Goal: Task Accomplishment & Management: Use online tool/utility

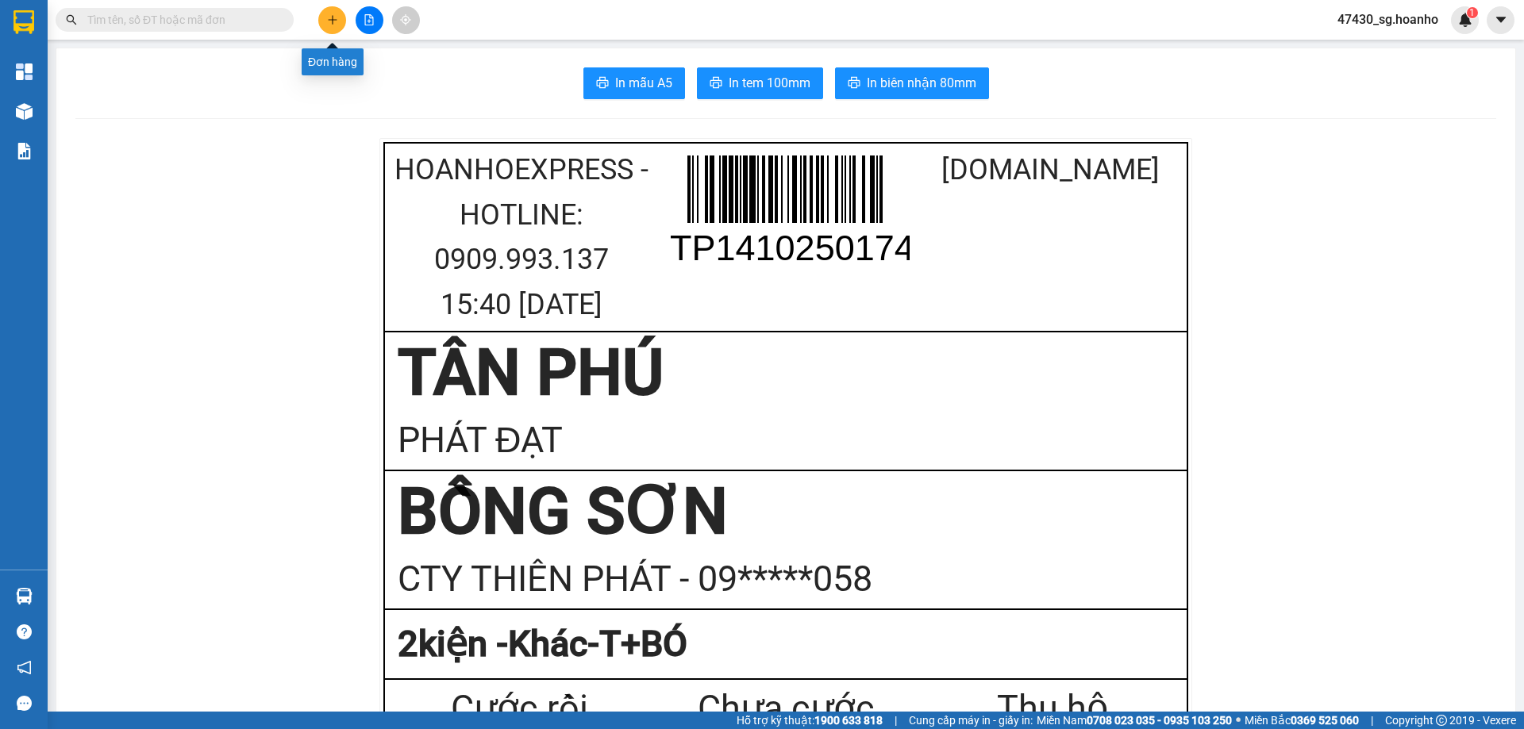
click at [331, 27] on button at bounding box center [332, 20] width 28 height 28
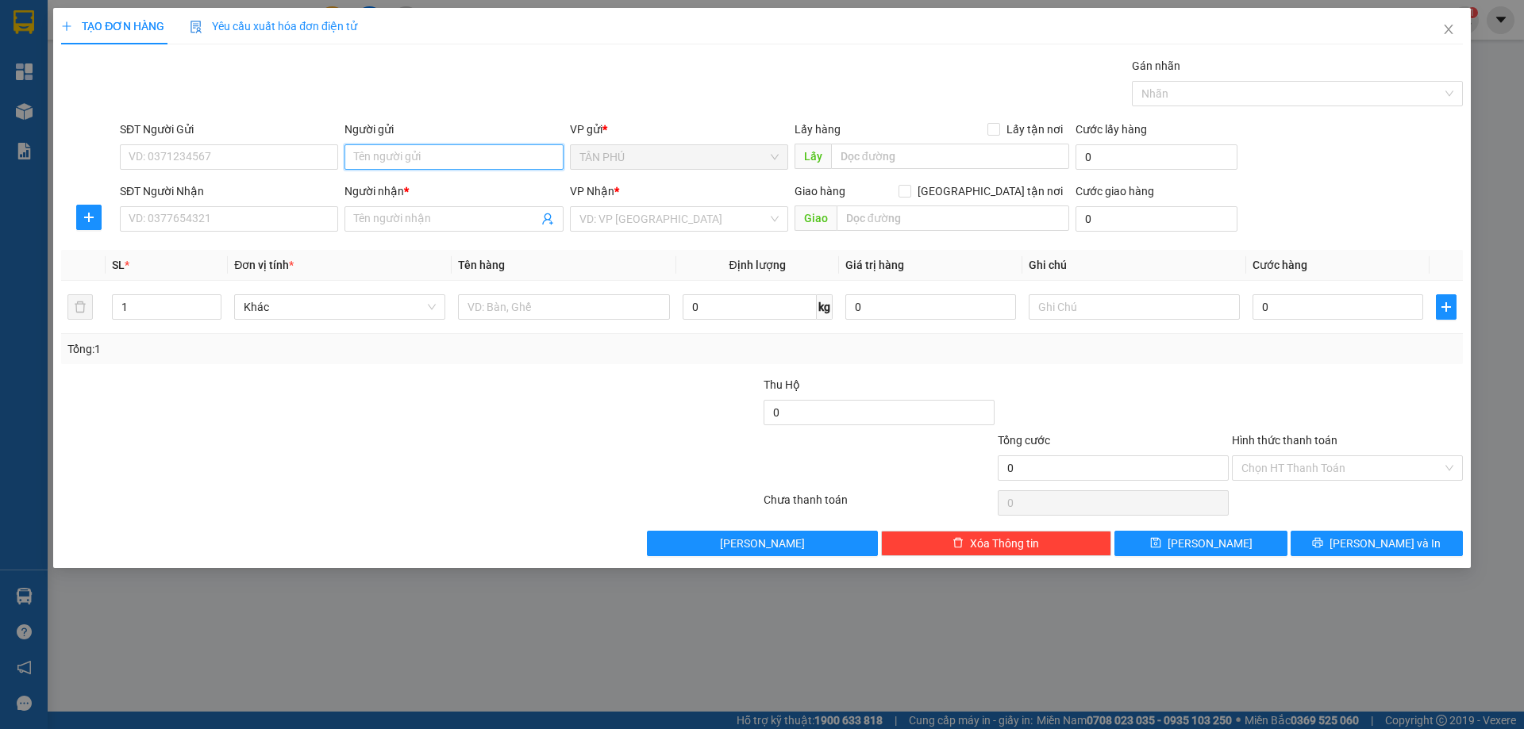
click at [366, 155] on input "Người gửi" at bounding box center [453, 156] width 218 height 25
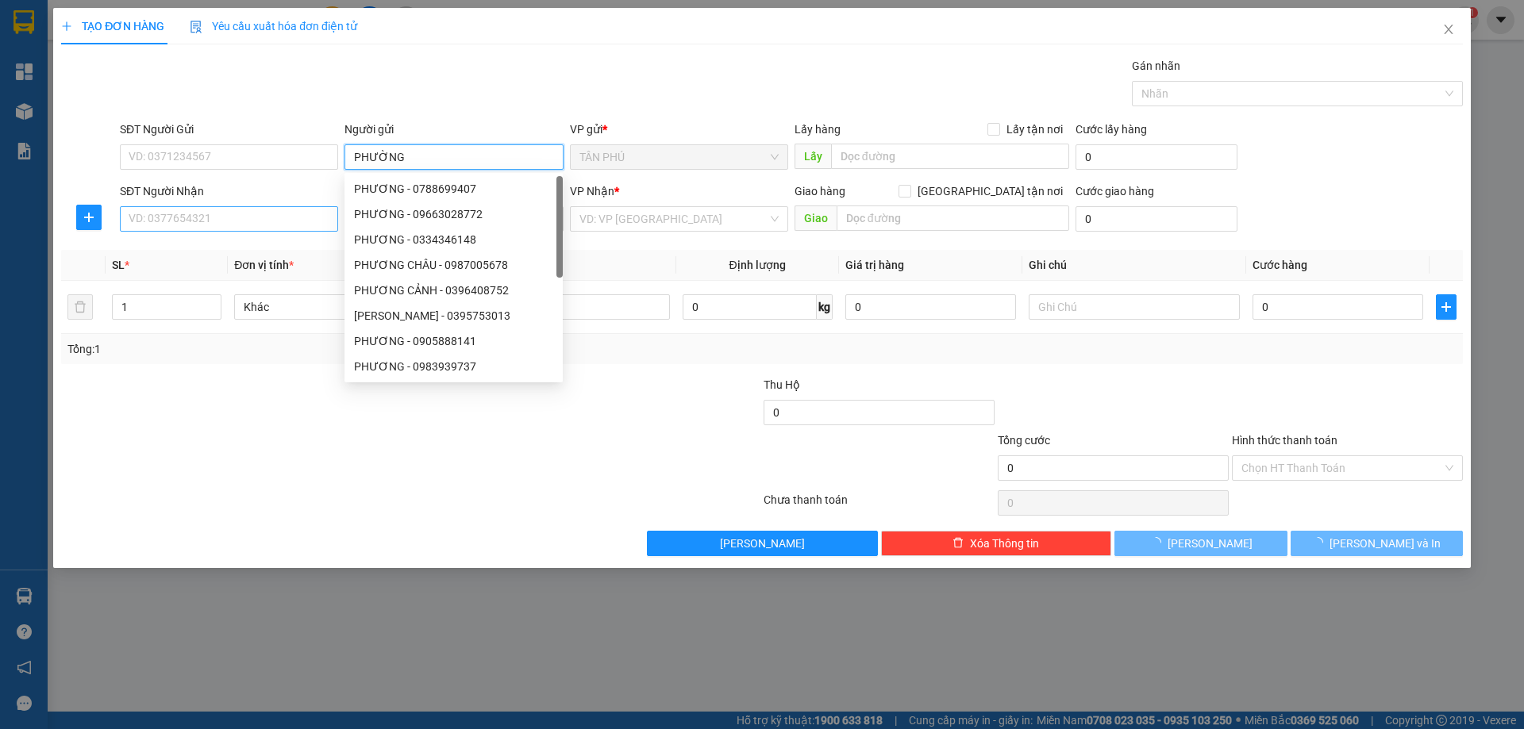
type input "PHƯỜNG"
click at [279, 214] on input "SĐT Người Nhận" at bounding box center [229, 218] width 218 height 25
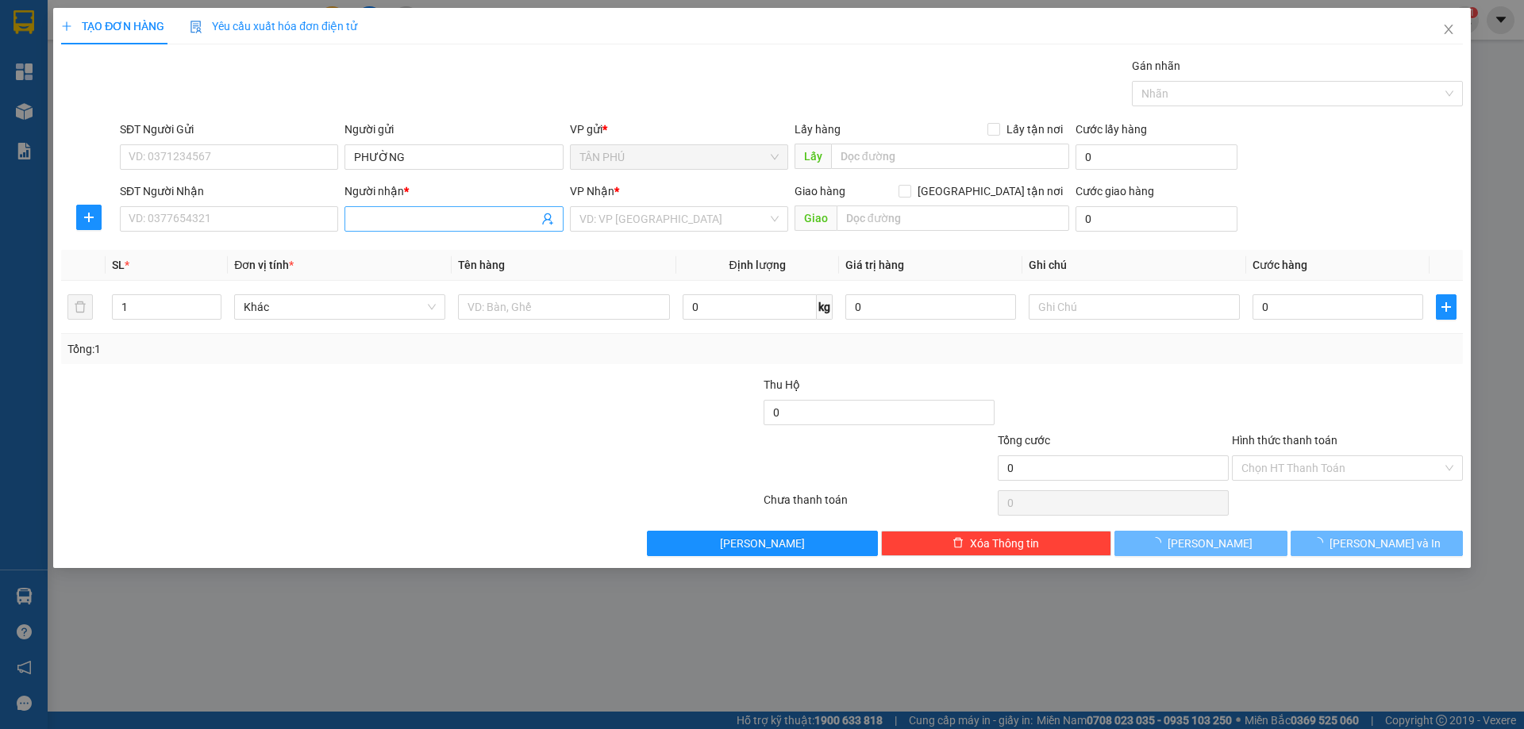
click at [405, 218] on input "Người nhận *" at bounding box center [445, 218] width 183 height 17
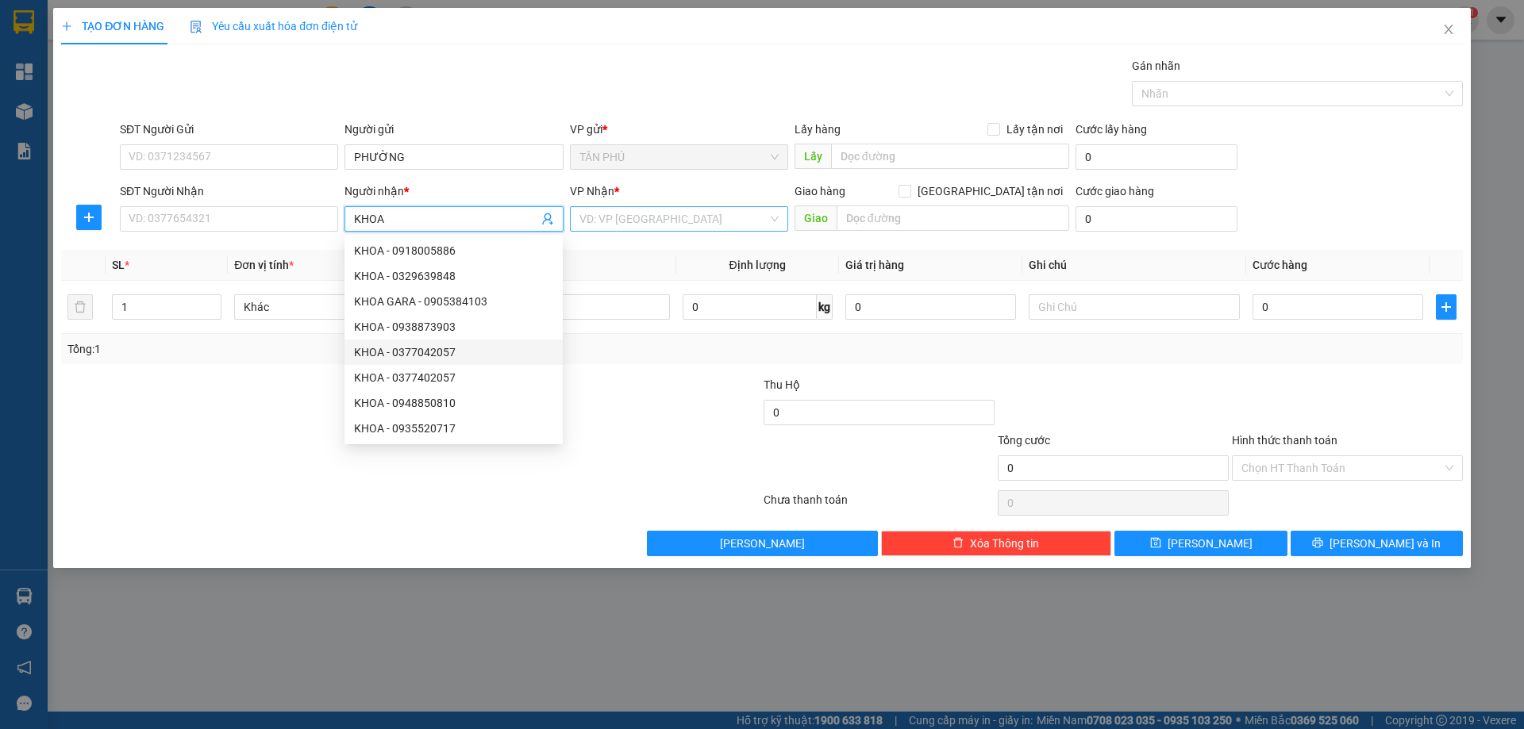
type input "KHOA"
click at [614, 215] on input "search" at bounding box center [673, 219] width 188 height 24
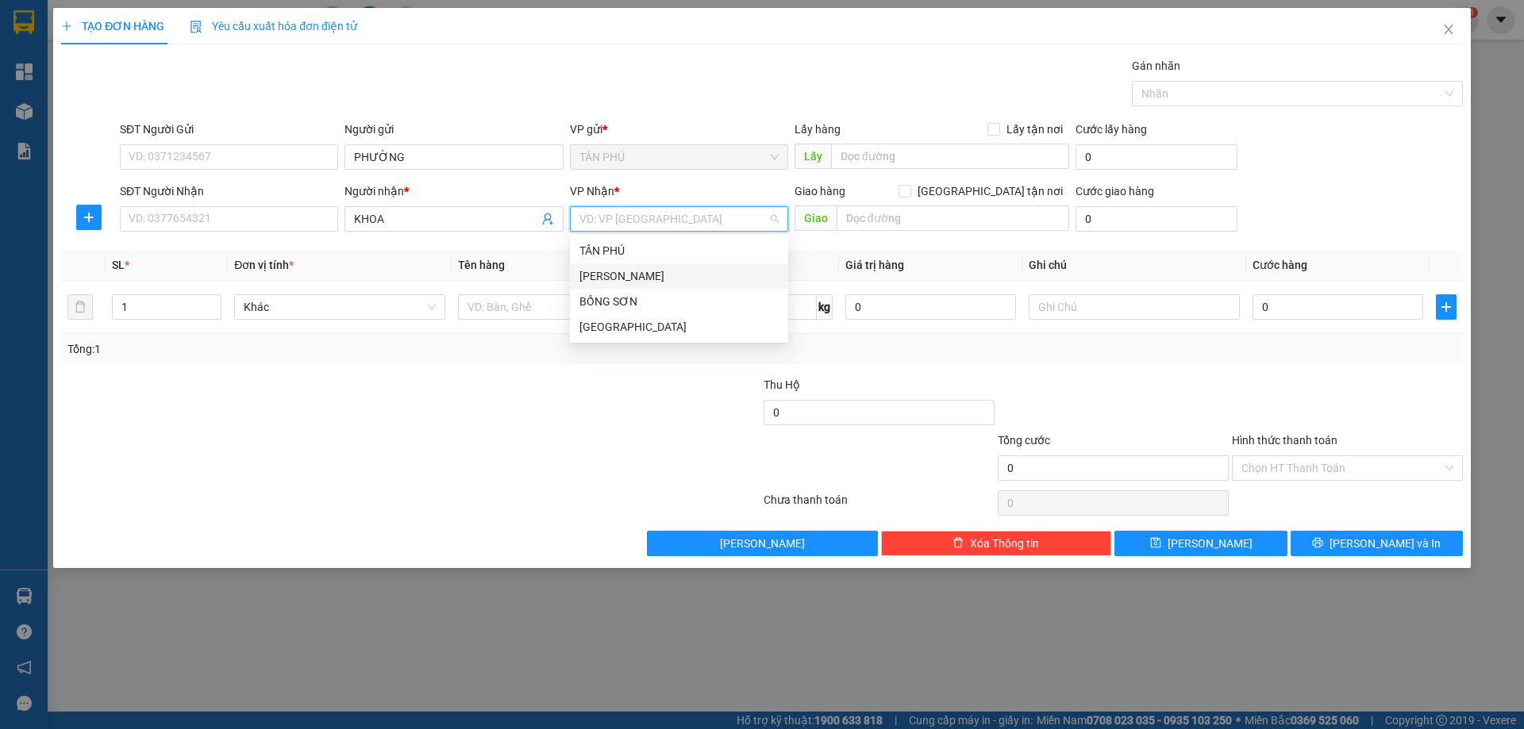
click at [621, 269] on div "[PERSON_NAME]" at bounding box center [678, 275] width 199 height 17
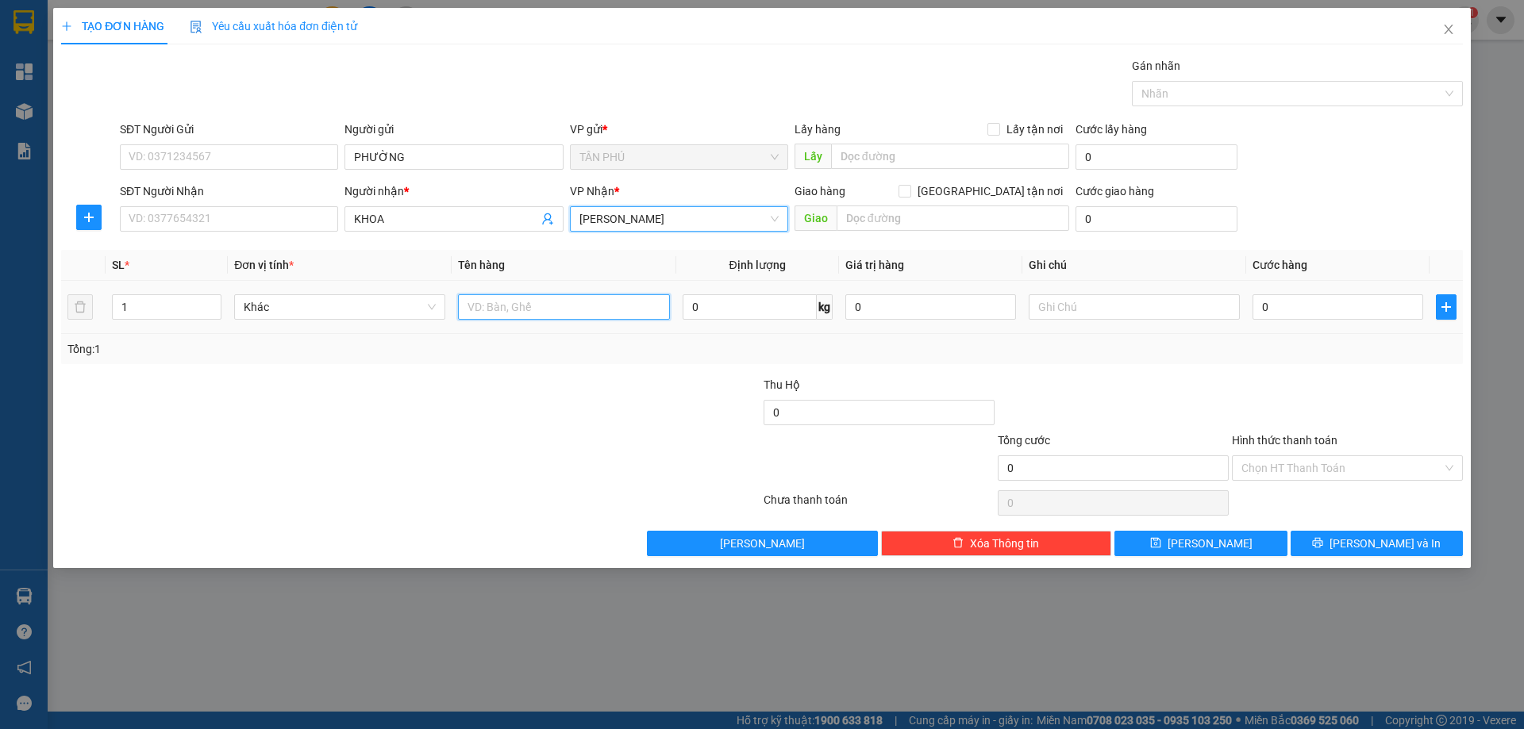
click at [555, 315] on input "text" at bounding box center [563, 306] width 211 height 25
type input "1 HỘP"
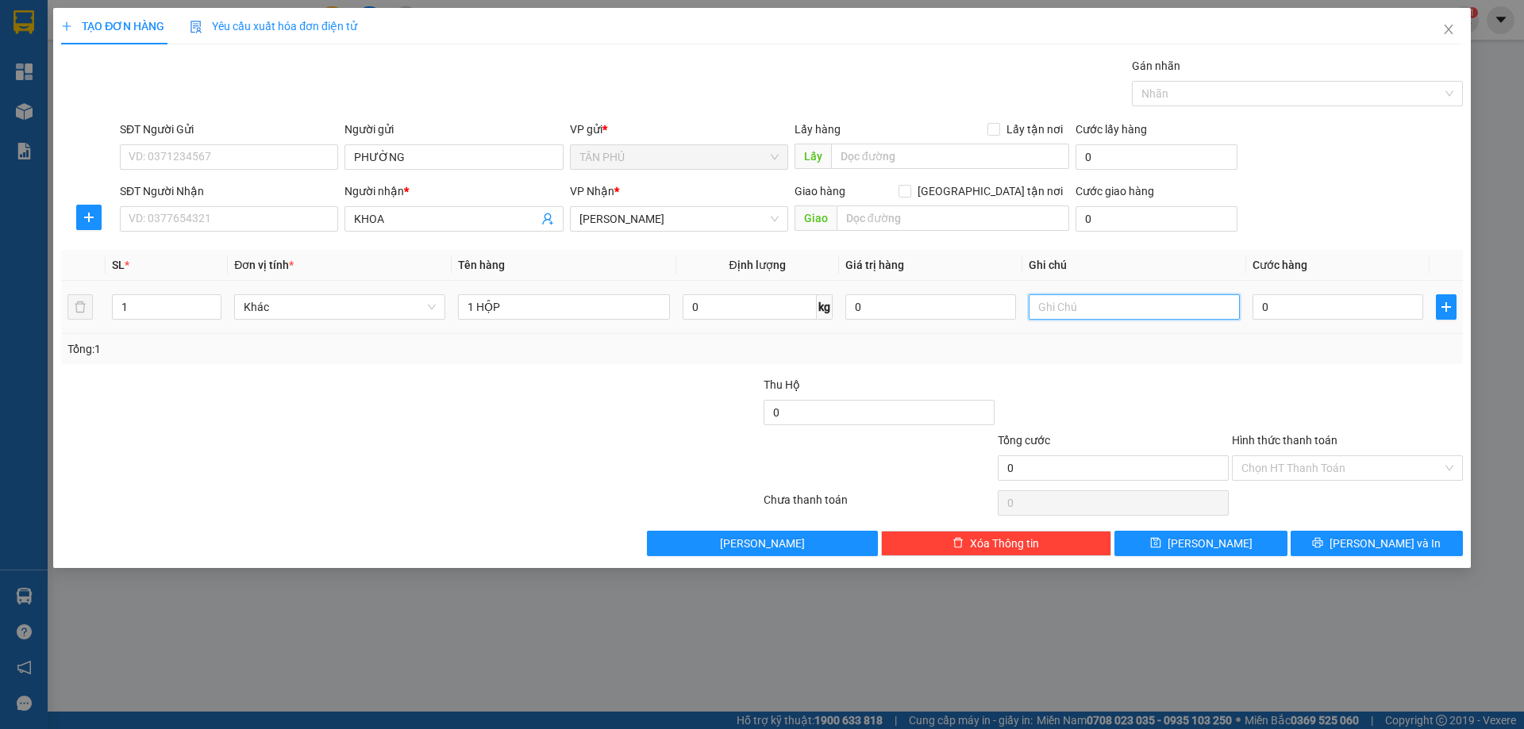
click at [1049, 309] on input "text" at bounding box center [1133, 306] width 211 height 25
type input "C"
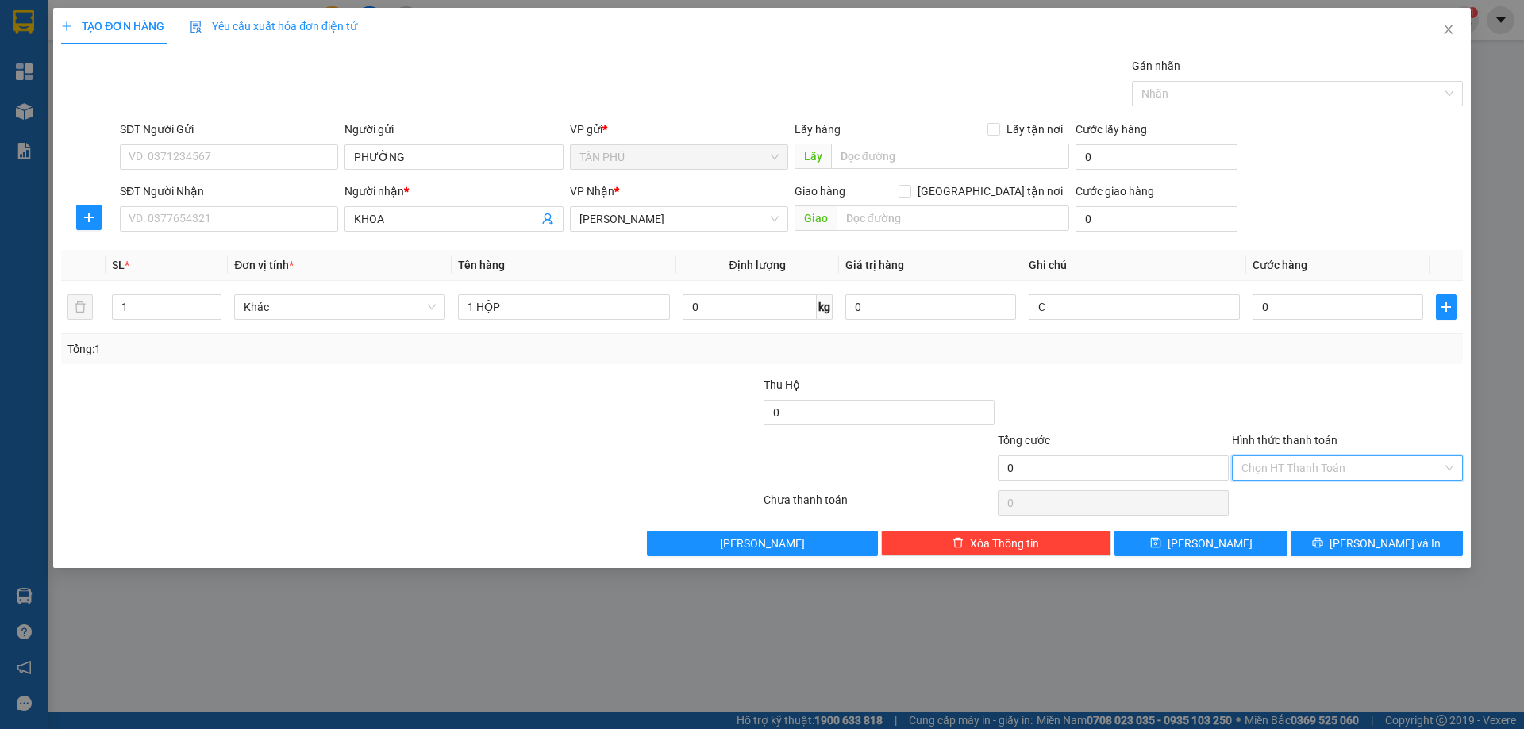
click at [1386, 472] on input "Hình thức thanh toán" at bounding box center [1341, 468] width 201 height 24
click at [1369, 518] on div "Miễn phí" at bounding box center [1347, 525] width 212 height 17
click at [1368, 537] on span "[PERSON_NAME] và In" at bounding box center [1384, 543] width 111 height 17
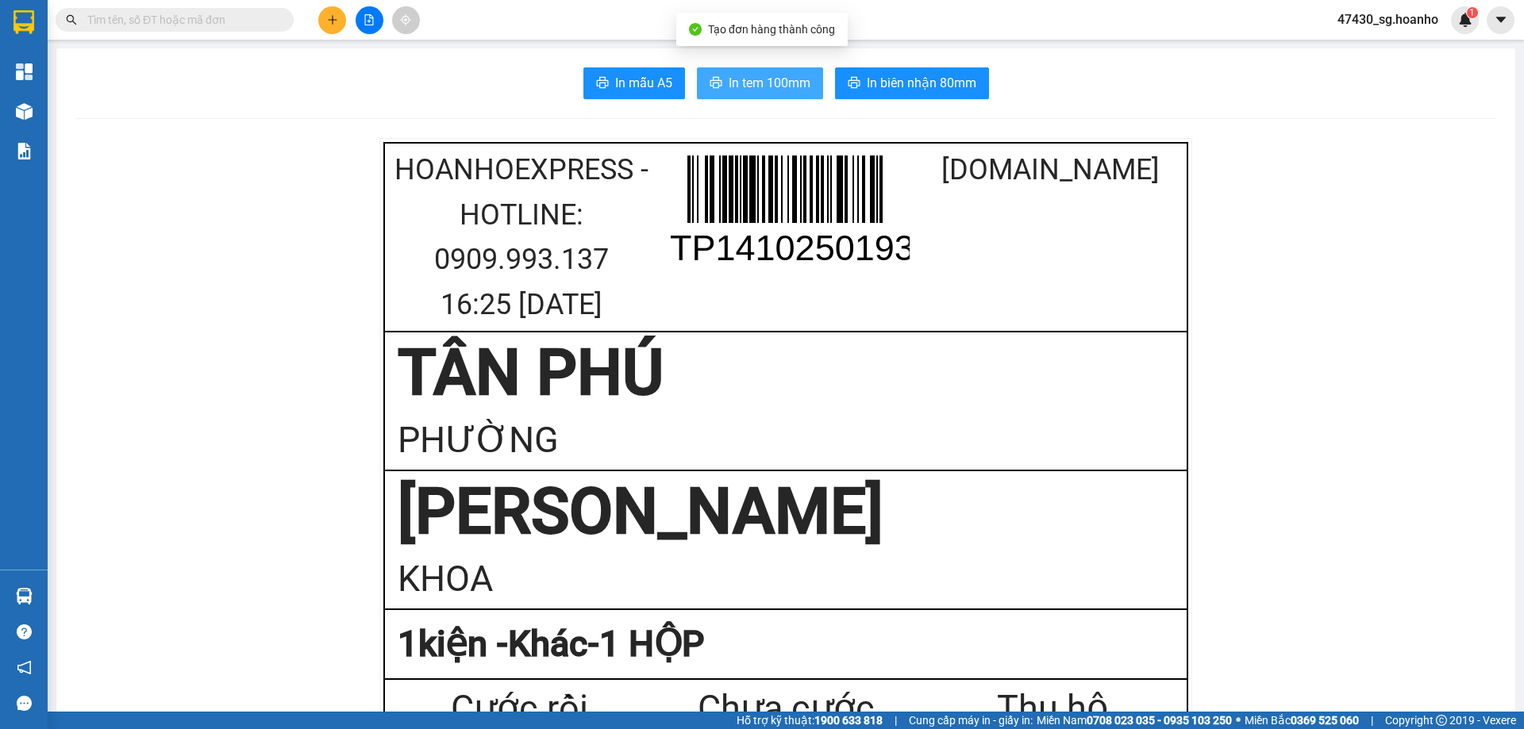
click at [793, 85] on span "In tem 100mm" at bounding box center [769, 83] width 82 height 20
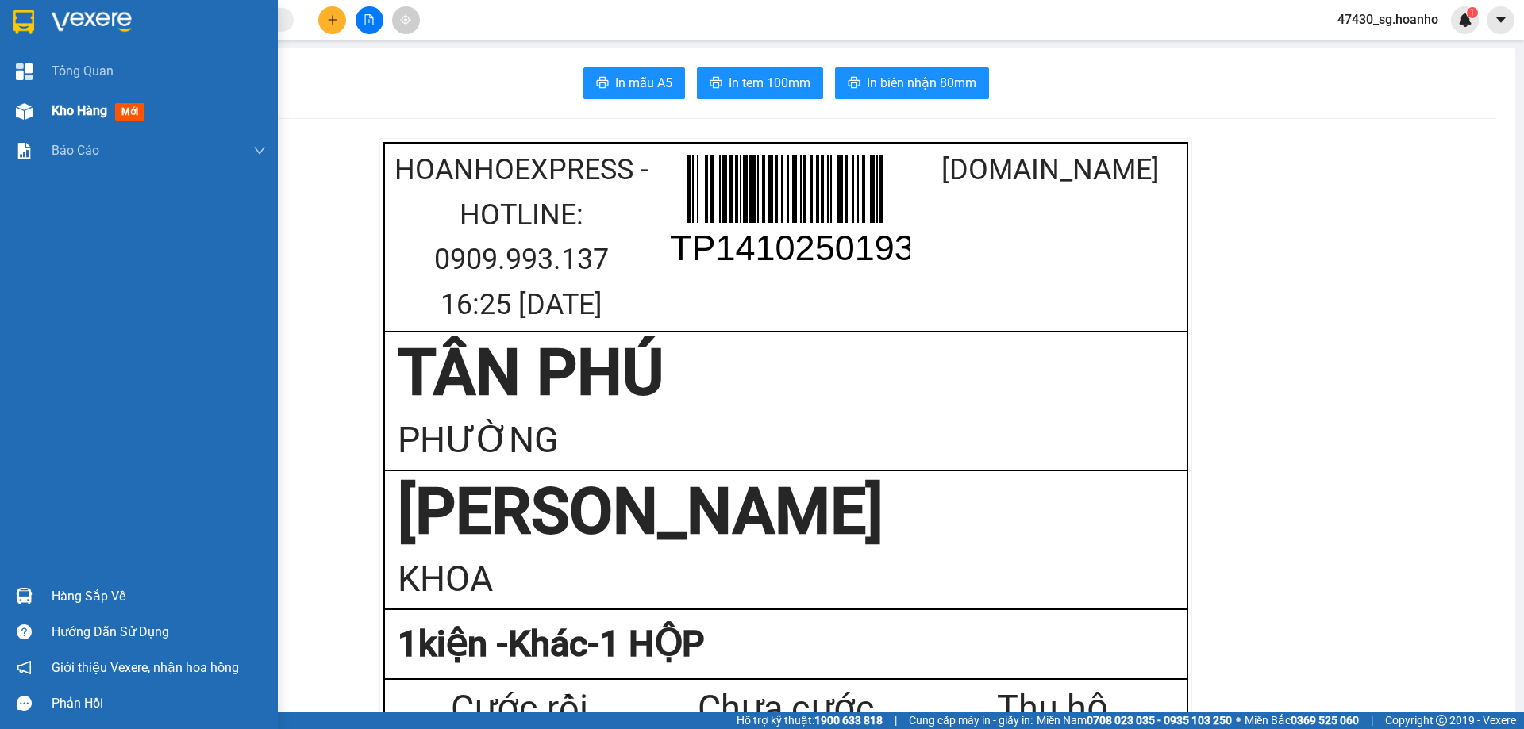
click at [95, 109] on span "Kho hàng" at bounding box center [80, 110] width 56 height 15
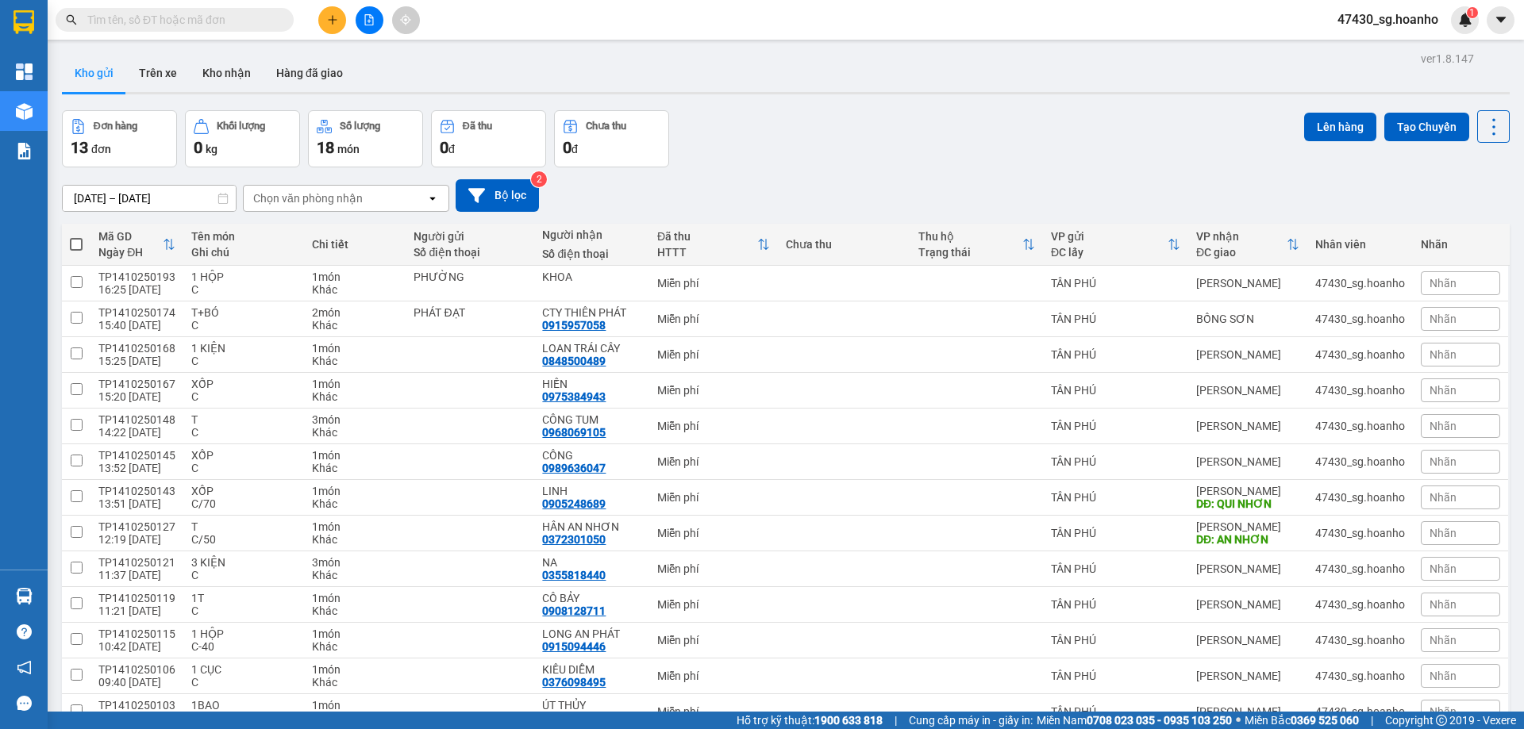
click at [79, 243] on span at bounding box center [76, 244] width 13 height 13
click at [76, 236] on input "checkbox" at bounding box center [76, 236] width 0 height 0
checkbox input "true"
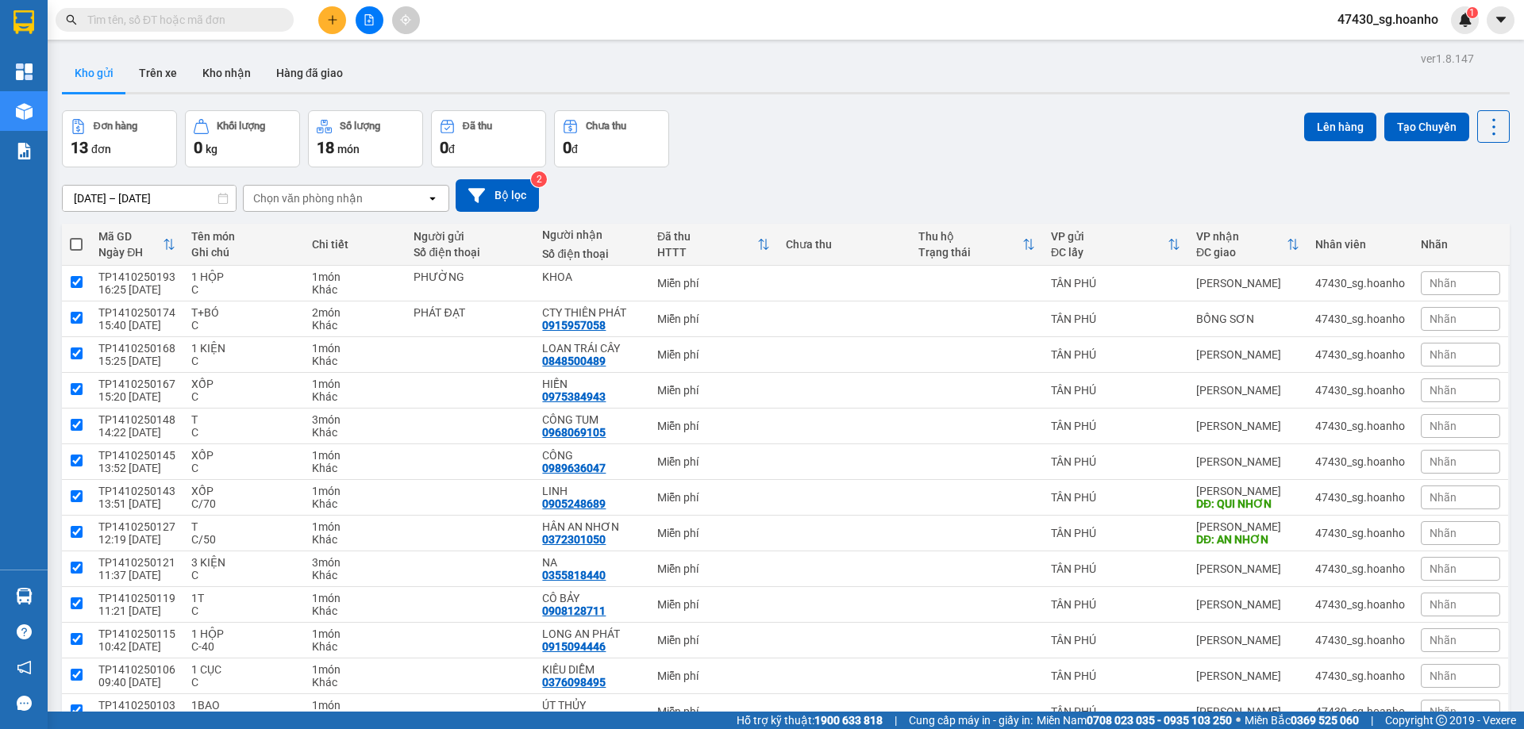
checkbox input "true"
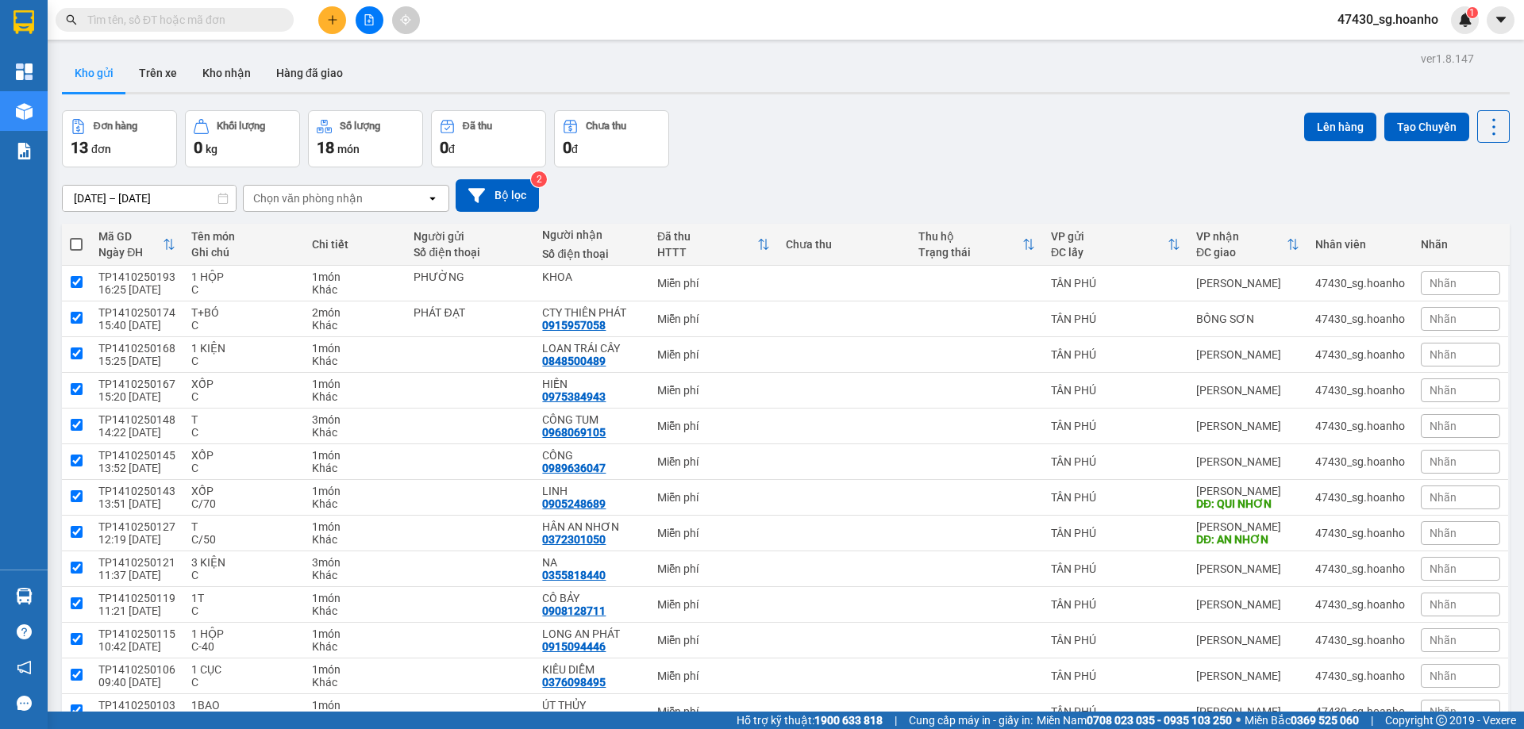
checkbox input "true"
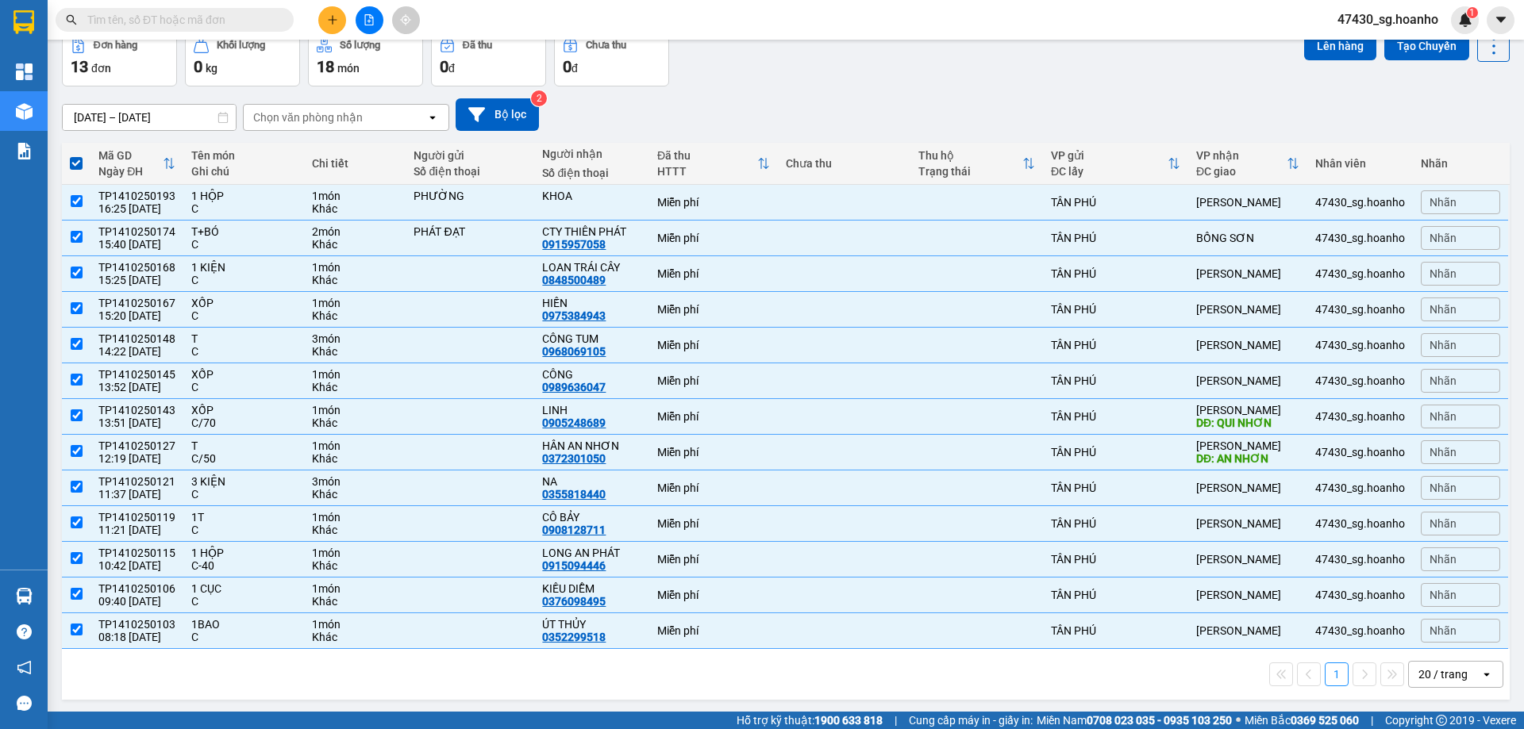
scroll to position [83, 0]
click at [75, 202] on input "checkbox" at bounding box center [77, 199] width 12 height 12
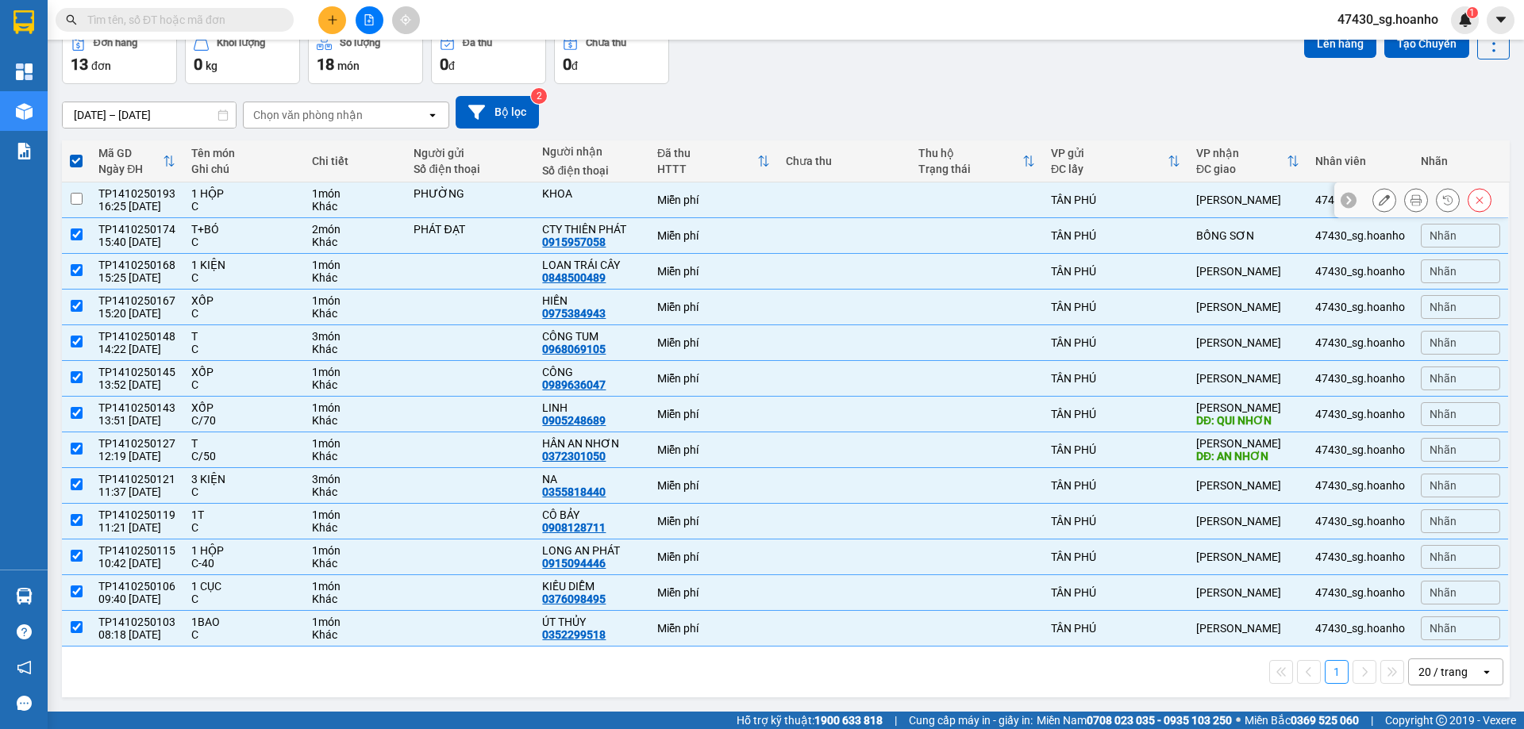
checkbox input "false"
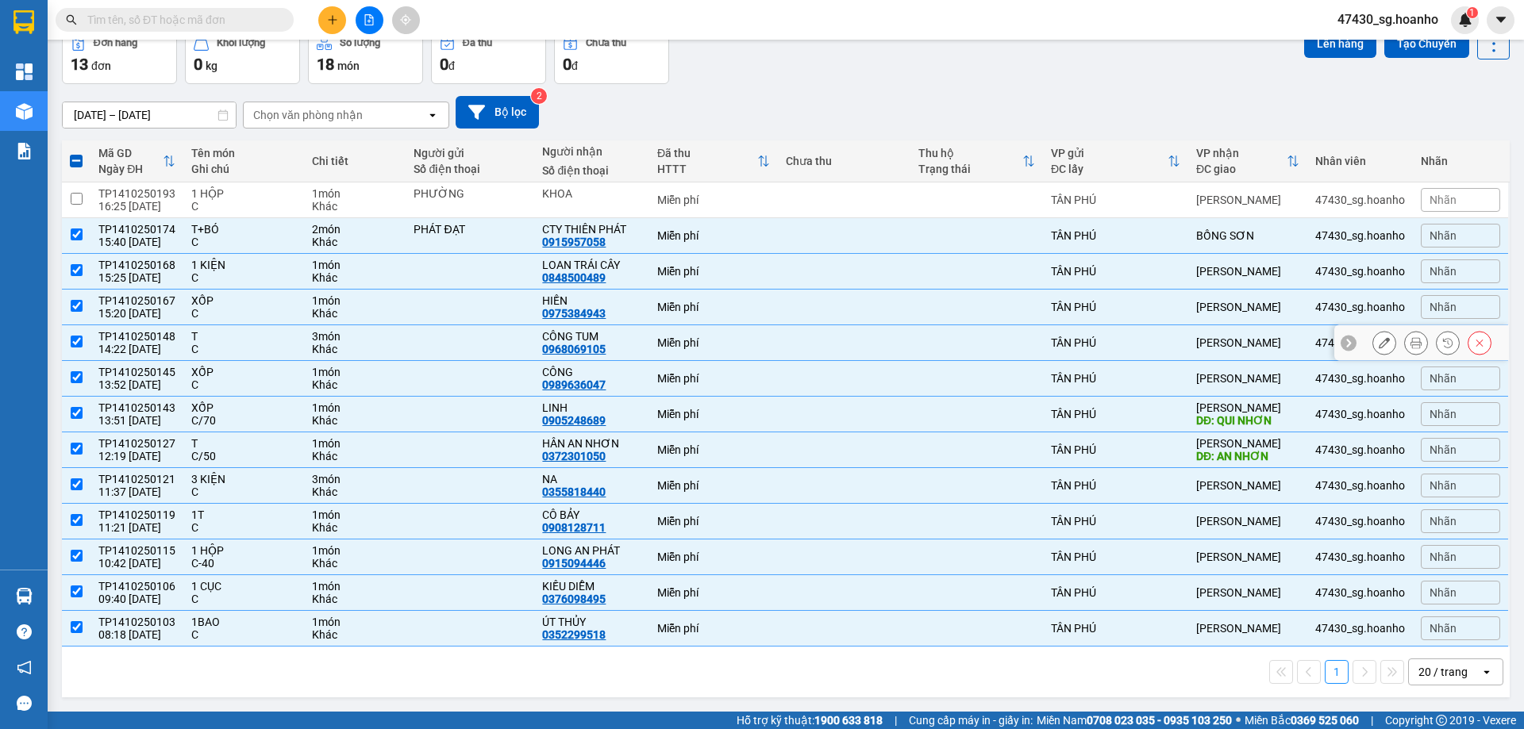
scroll to position [0, 0]
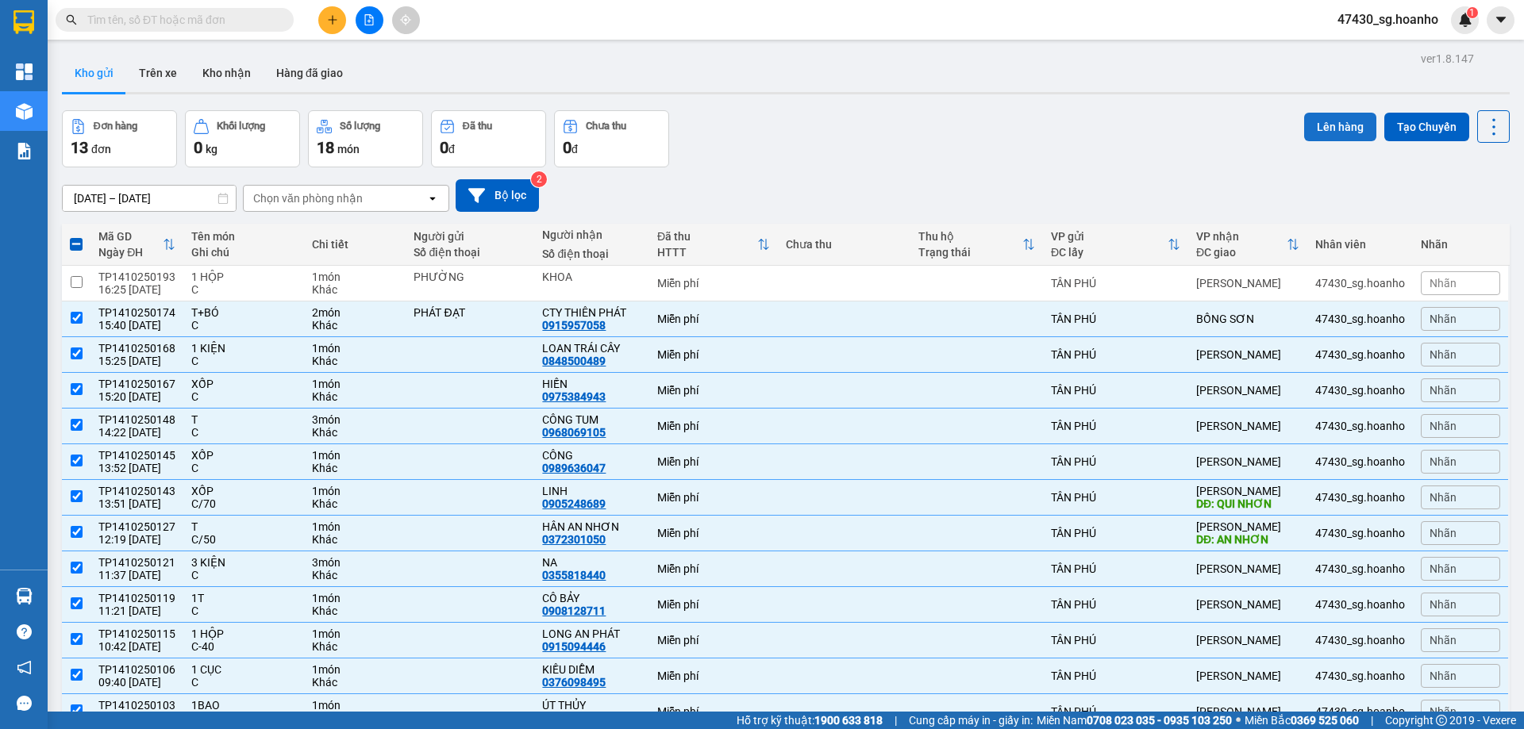
click at [1347, 129] on button "Lên hàng" at bounding box center [1340, 127] width 72 height 29
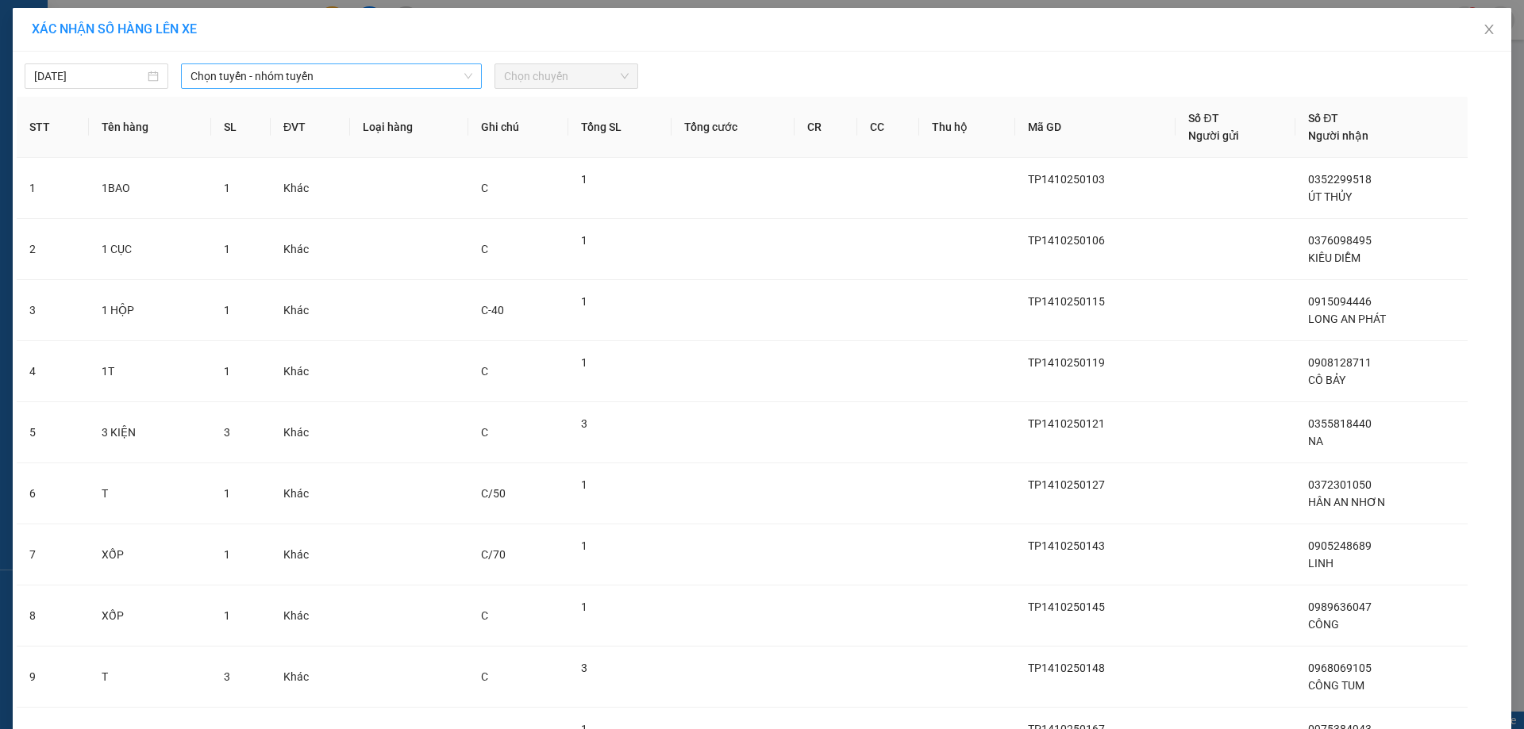
click at [335, 76] on span "Chọn tuyến - nhóm tuyến" at bounding box center [331, 76] width 282 height 24
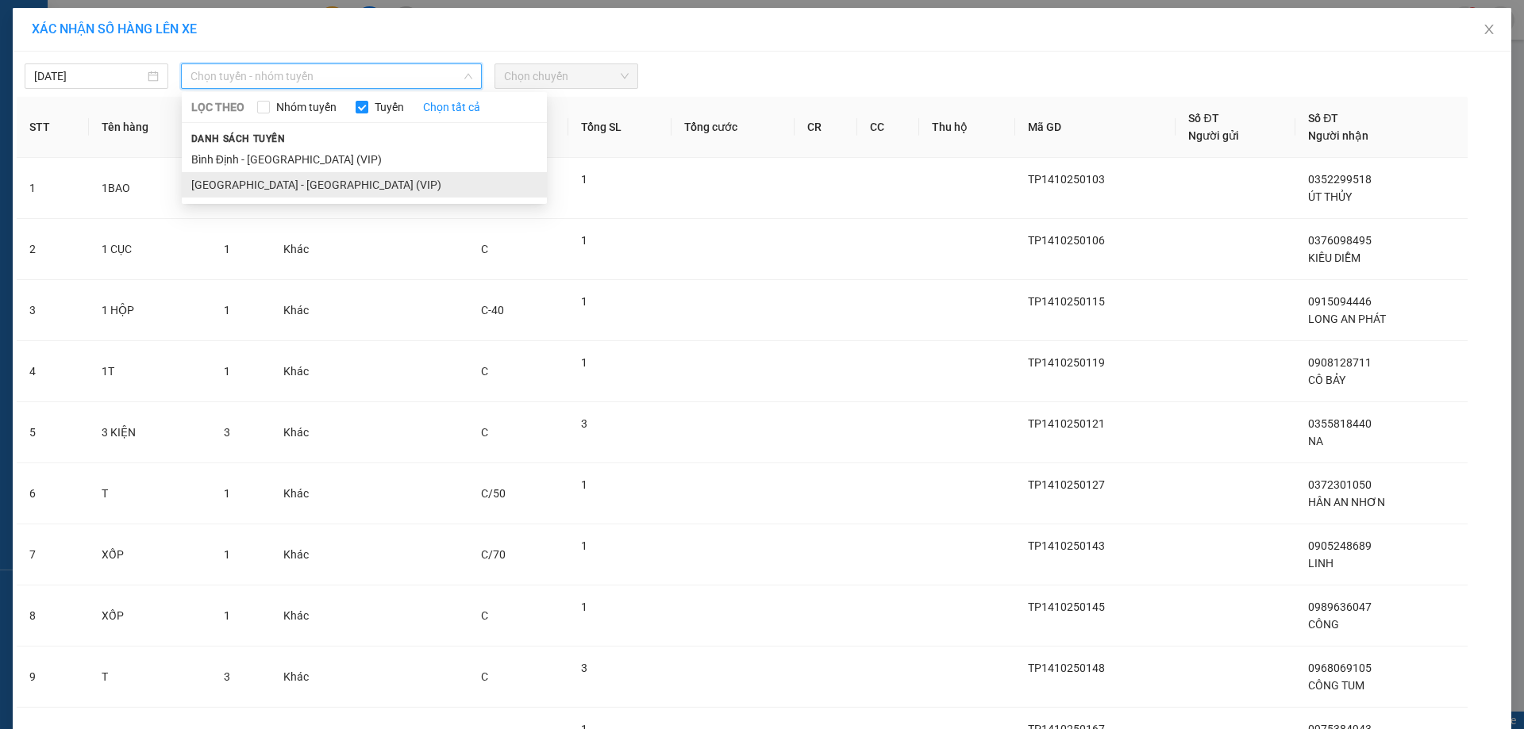
click at [359, 186] on li "[GEOGRAPHIC_DATA] - [GEOGRAPHIC_DATA] (VIP)" at bounding box center [364, 184] width 365 height 25
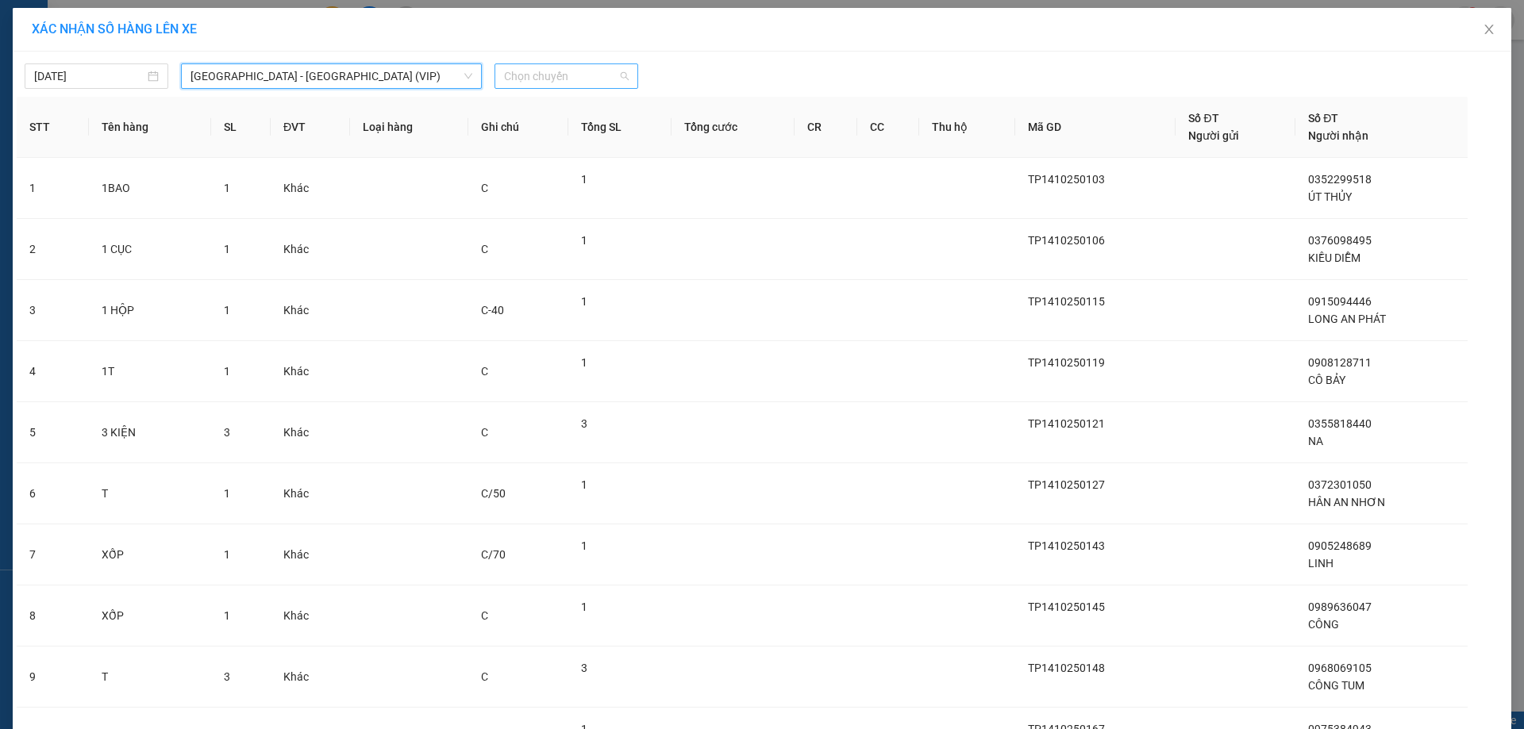
click at [537, 80] on span "Chọn chuyến" at bounding box center [566, 76] width 125 height 24
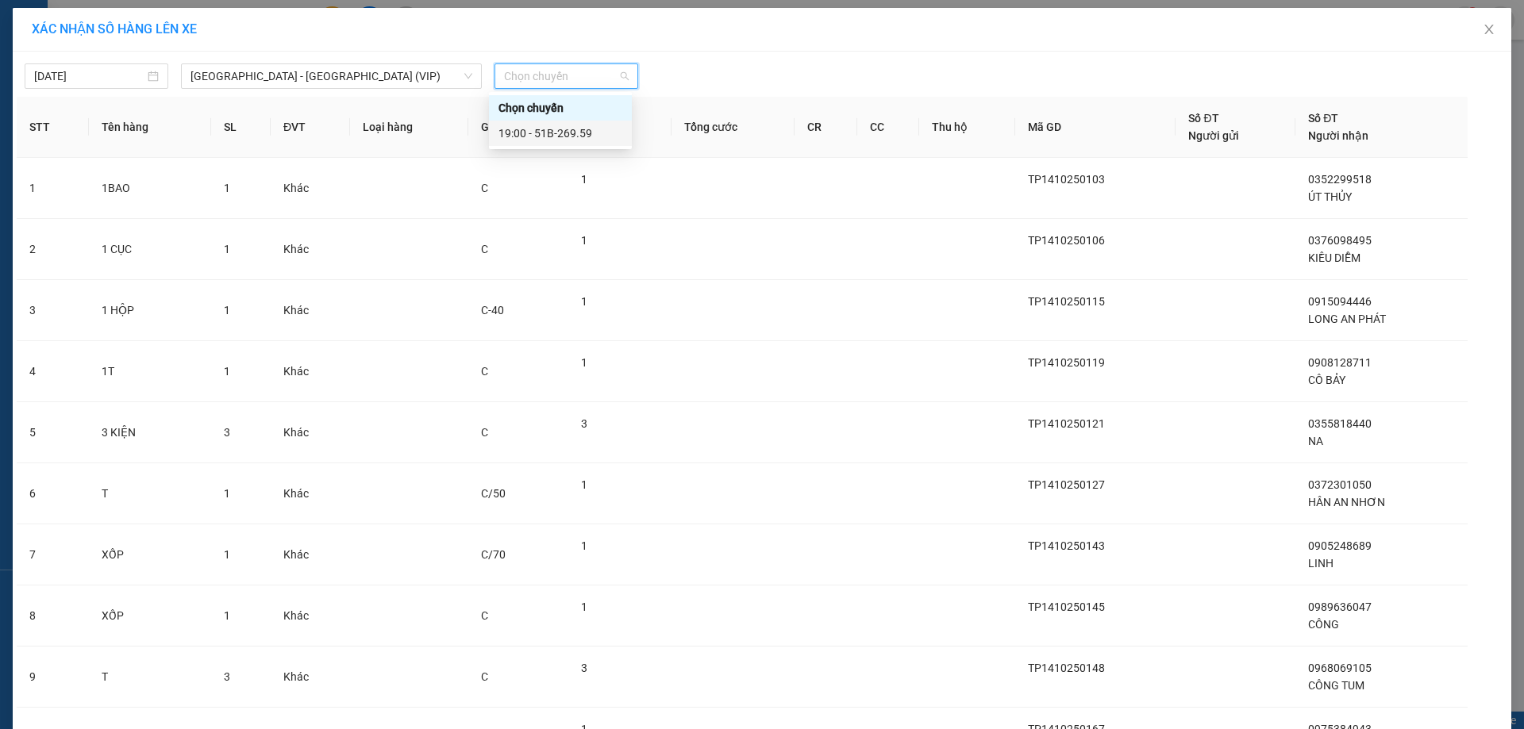
click at [504, 133] on div "19:00 - 51B-269.59" at bounding box center [560, 133] width 124 height 17
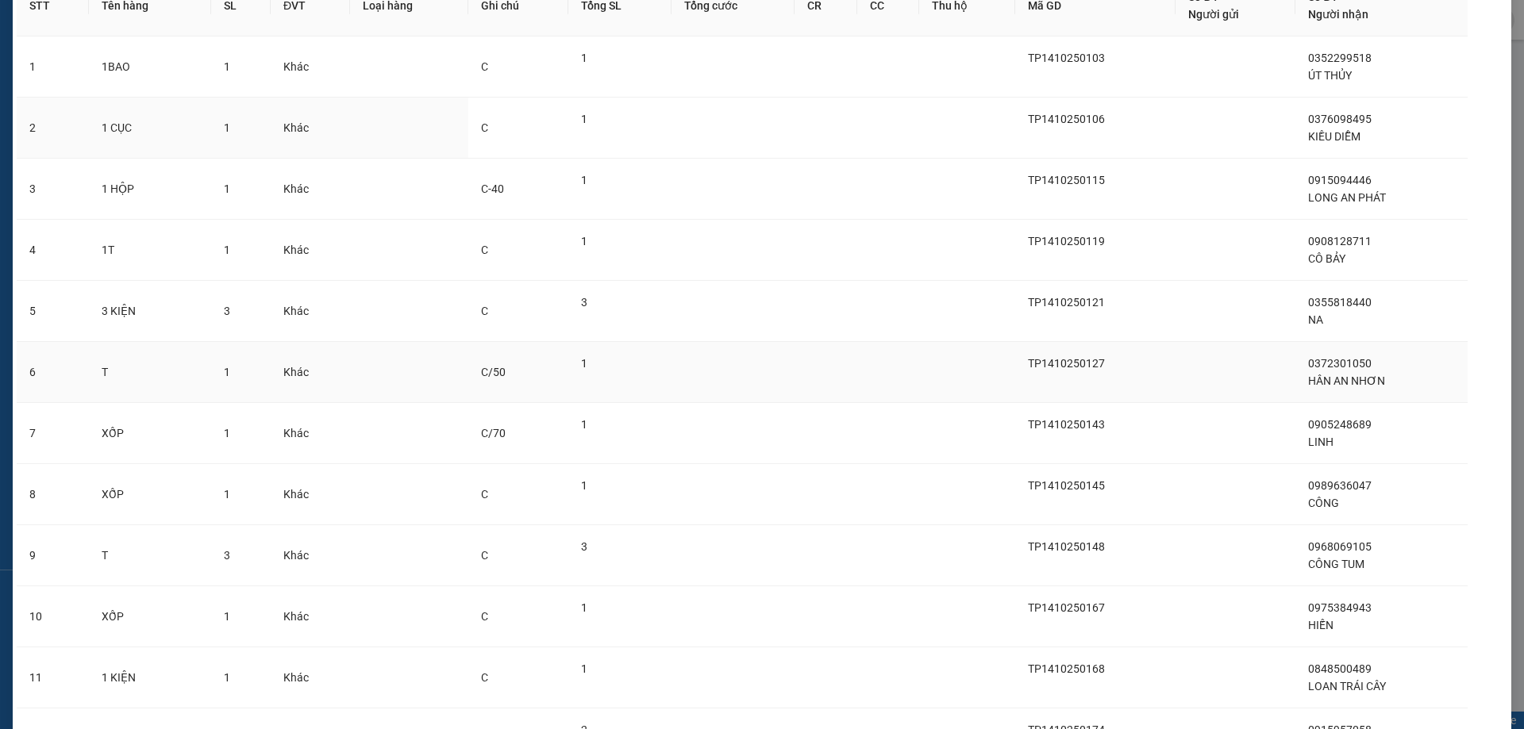
scroll to position [287, 0]
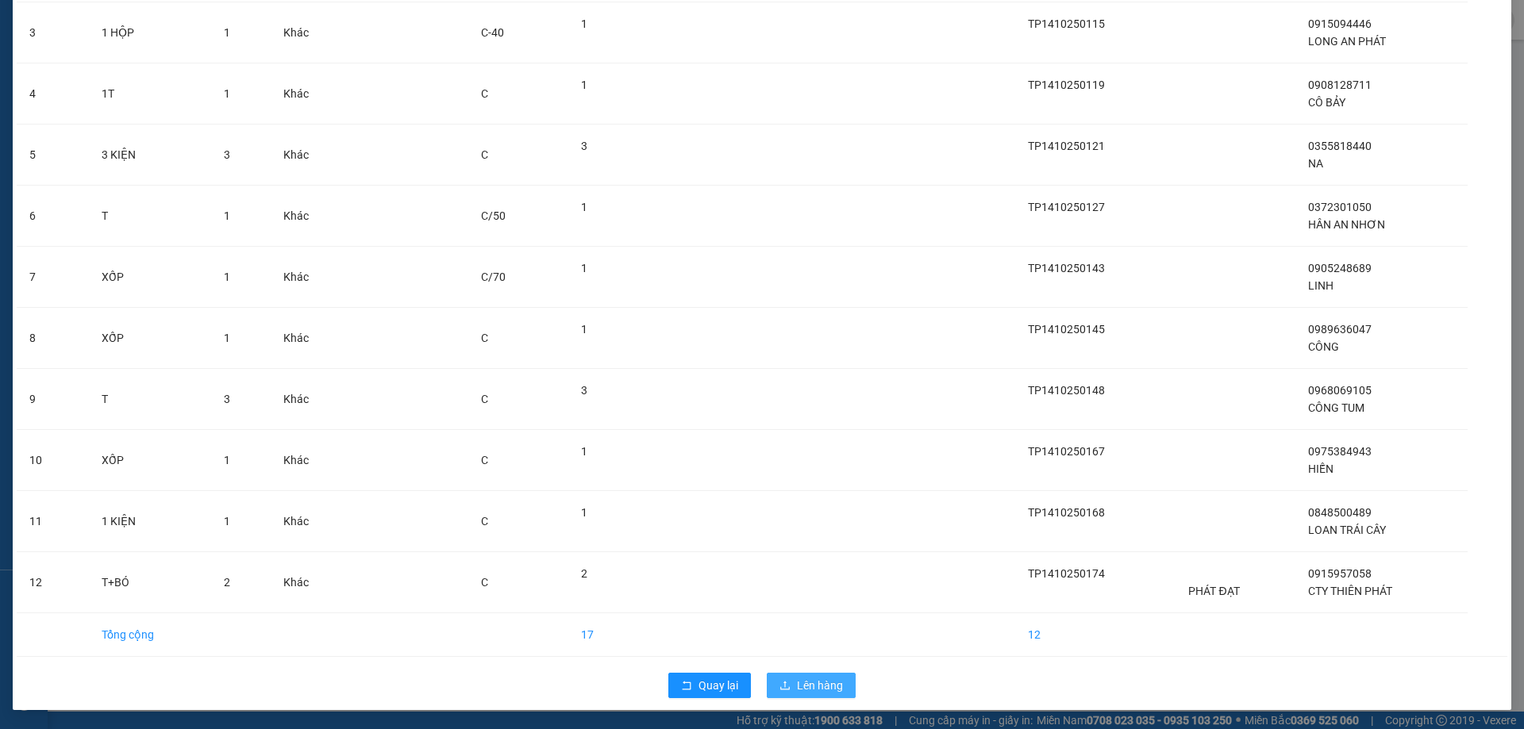
click at [821, 685] on span "Lên hàng" at bounding box center [820, 685] width 46 height 17
